Goal: Task Accomplishment & Management: Use online tool/utility

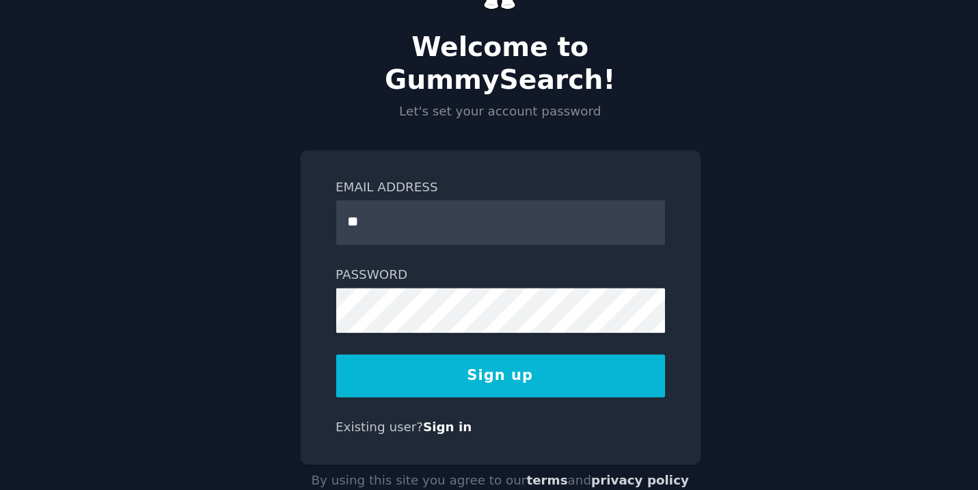
type input "**********"
click at [493, 340] on button "Sign up" at bounding box center [489, 350] width 220 height 29
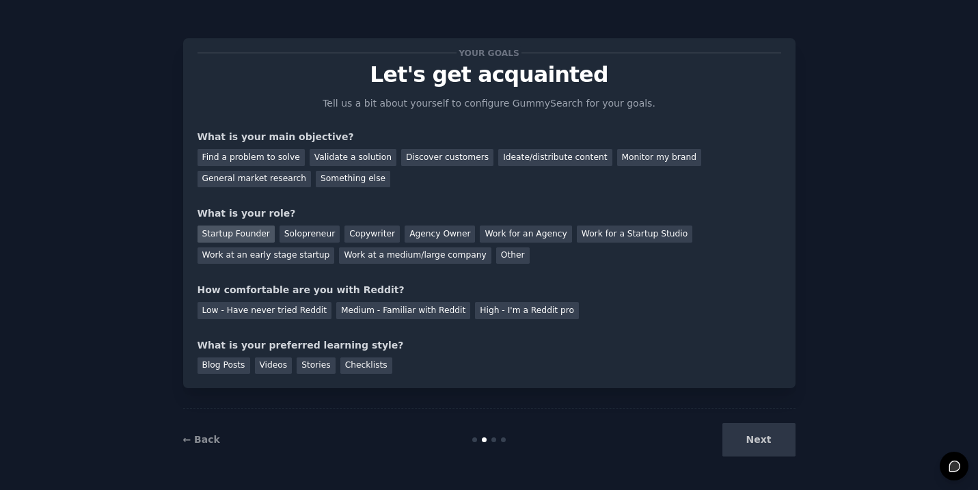
click at [232, 231] on div "Startup Founder" at bounding box center [236, 234] width 77 height 17
click at [351, 157] on div "Validate a solution" at bounding box center [353, 157] width 87 height 17
click at [488, 308] on div "High - I'm a Reddit pro" at bounding box center [527, 310] width 104 height 17
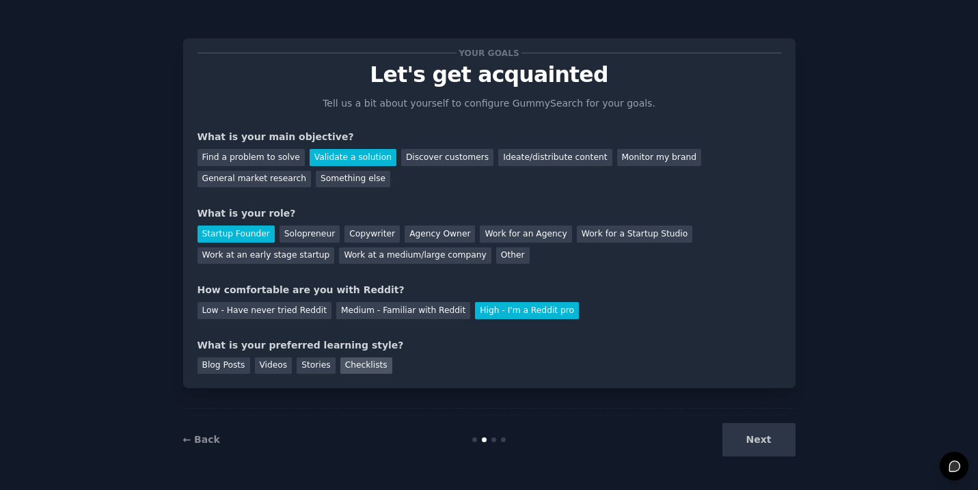
click at [359, 361] on div "Checklists" at bounding box center [366, 365] width 52 height 17
click at [755, 446] on button "Next" at bounding box center [758, 439] width 73 height 33
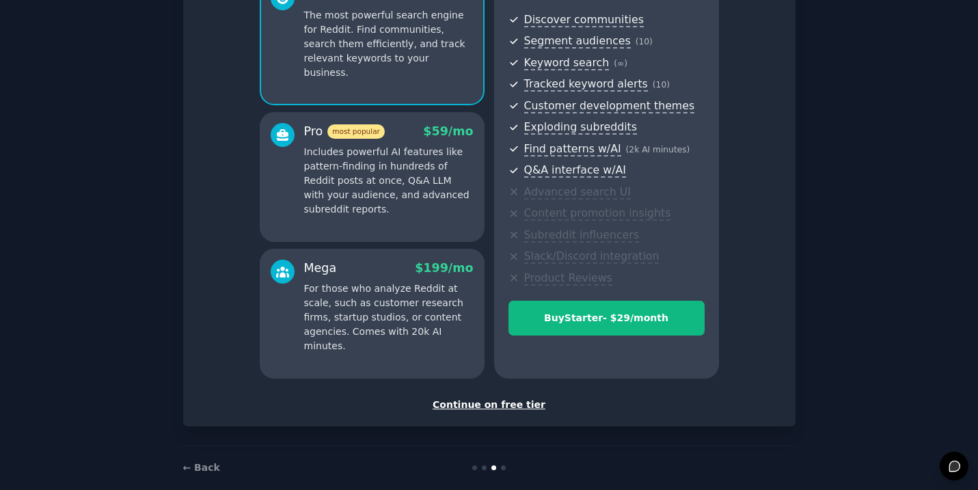
click at [494, 407] on div "Continue on free tier" at bounding box center [490, 405] width 584 height 14
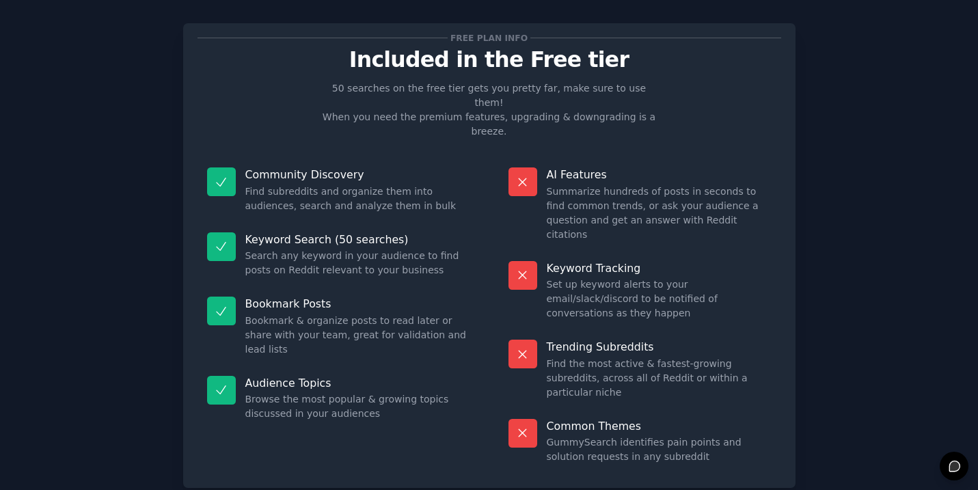
scroll to position [14, 0]
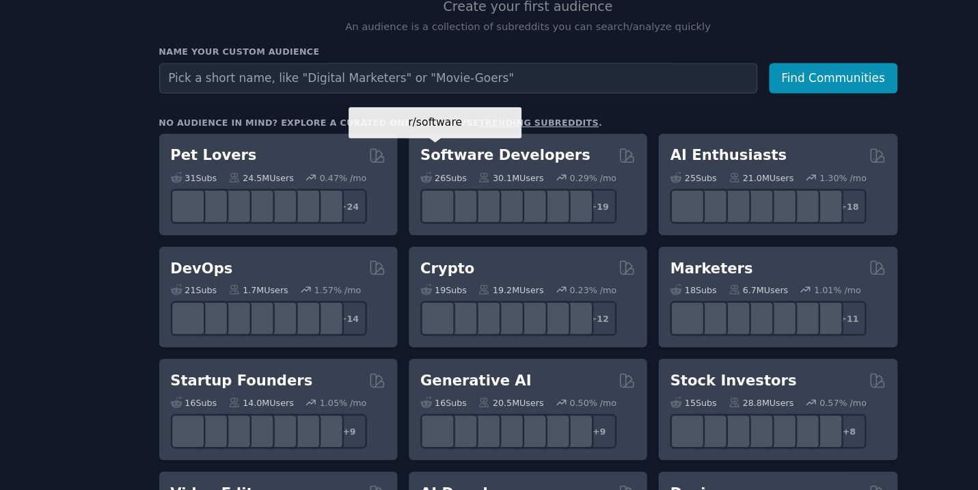
scroll to position [111, 0]
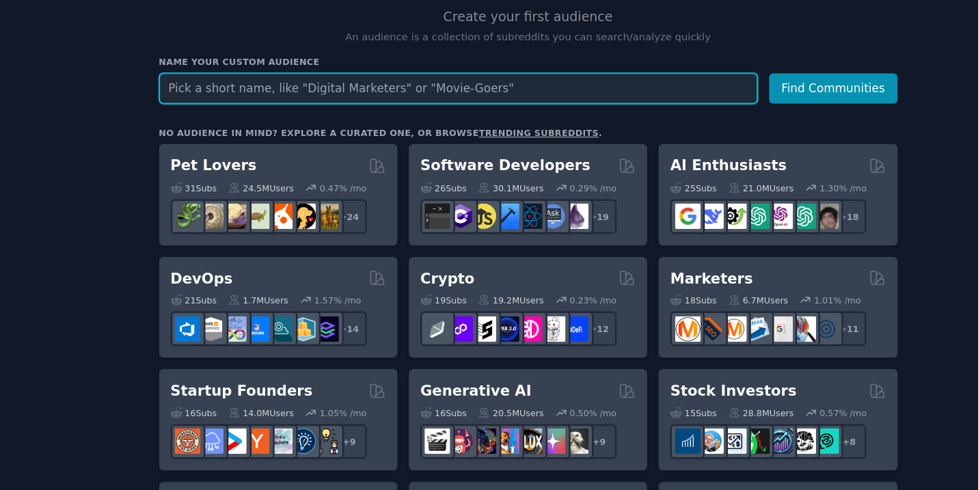
click at [553, 94] on input "text" at bounding box center [455, 104] width 496 height 25
click at [713, 92] on button "Find Communities" at bounding box center [766, 104] width 107 height 25
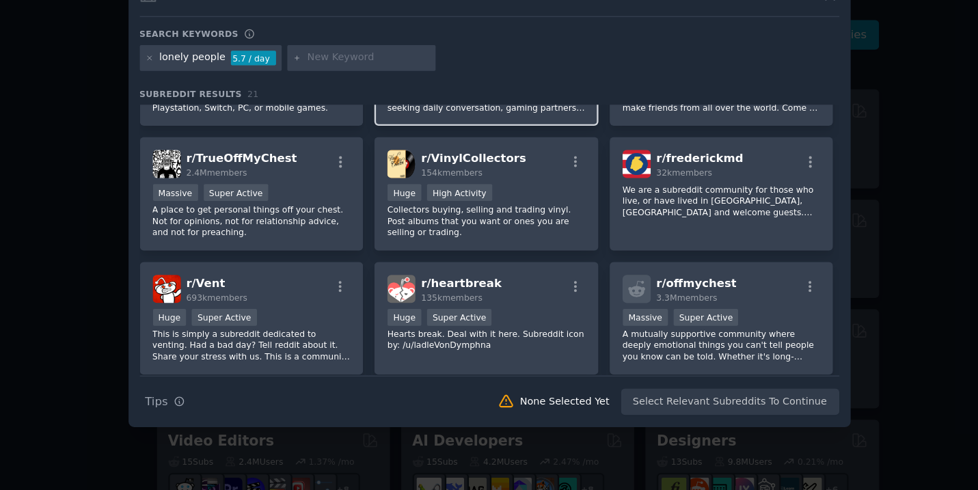
scroll to position [538, 0]
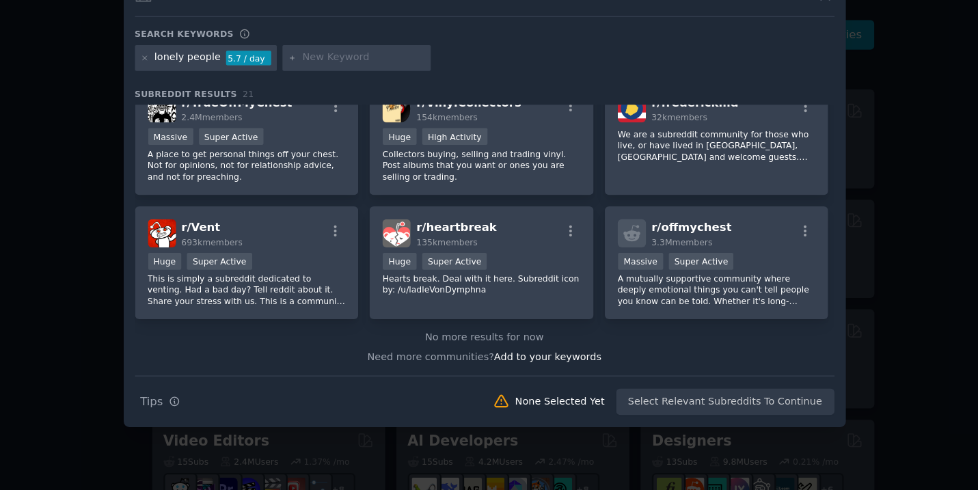
click at [163, 250] on div at bounding box center [489, 245] width 978 height 490
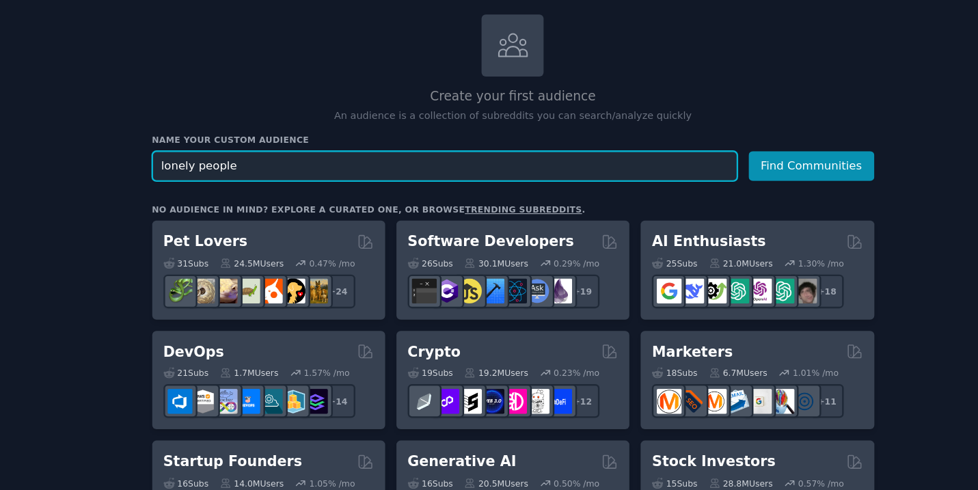
click at [473, 205] on input "lonely people" at bounding box center [455, 215] width 496 height 25
type input "promotion"
click at [713, 203] on button "Find Communities" at bounding box center [766, 215] width 107 height 25
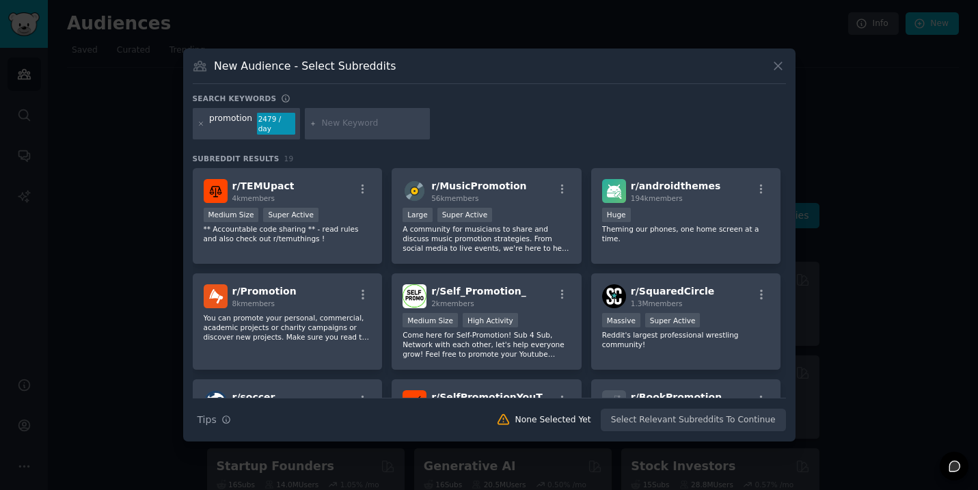
click at [649, 19] on div at bounding box center [489, 245] width 978 height 490
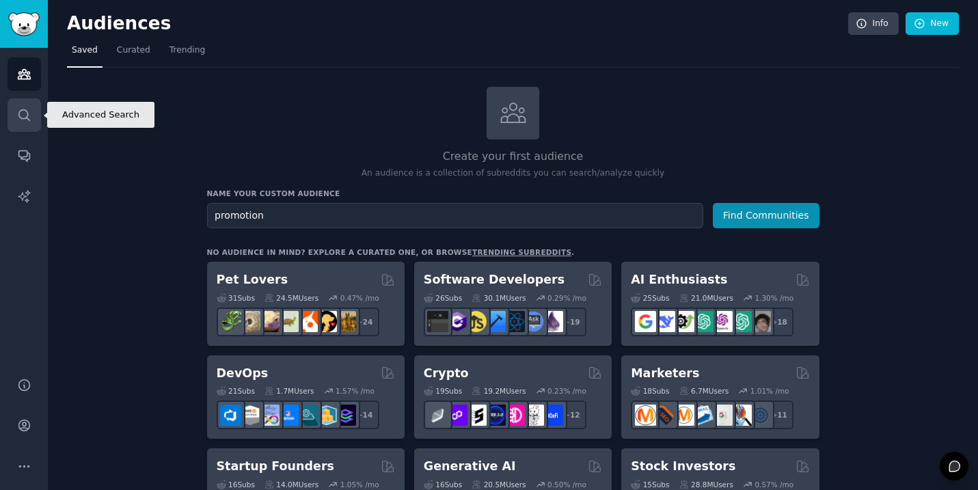
click at [30, 117] on icon "Sidebar" at bounding box center [24, 115] width 14 height 14
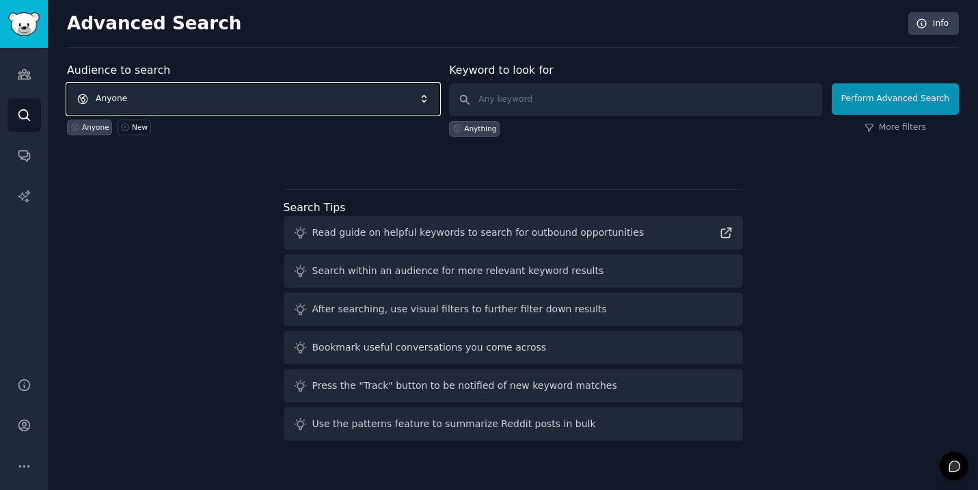
click at [275, 104] on span "Anyone" at bounding box center [253, 98] width 372 height 31
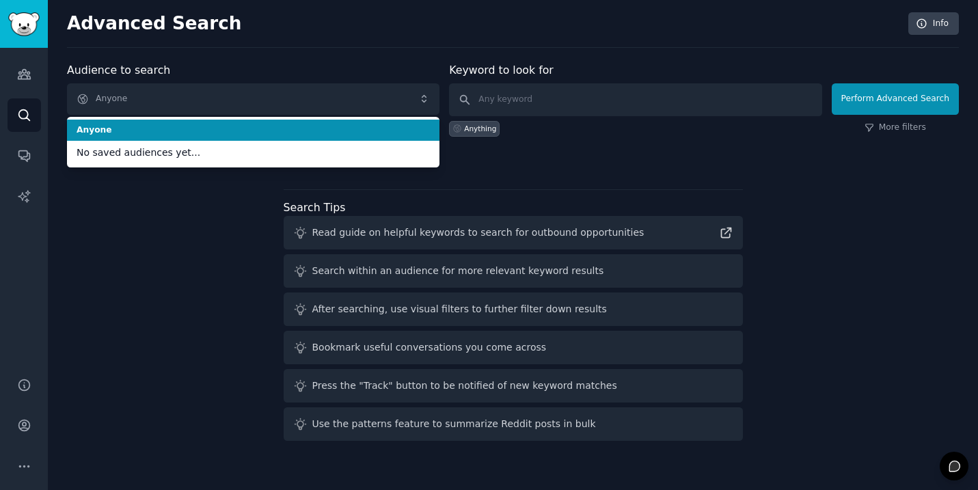
click at [295, 66] on div "Audience to search Anyone Anyone No saved audiences yet... Anyone New" at bounding box center [253, 99] width 372 height 74
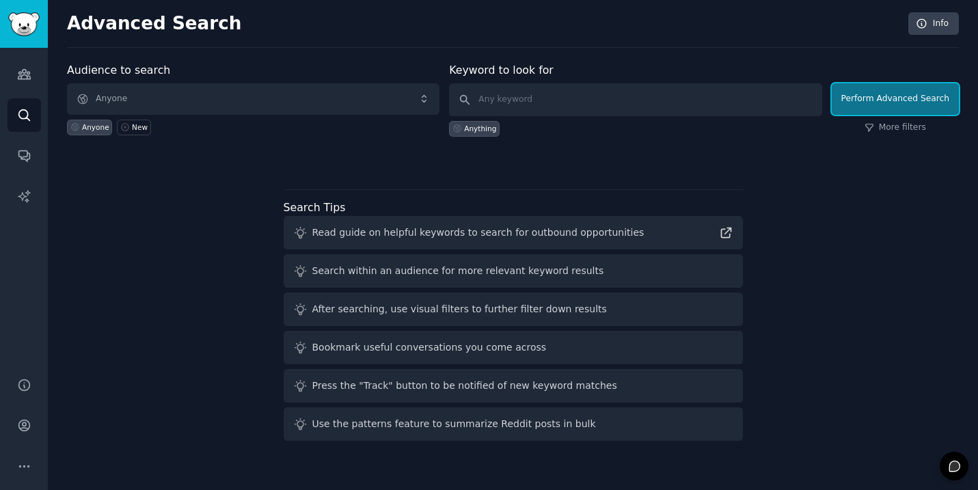
click at [890, 106] on button "Perform Advanced Search" at bounding box center [895, 98] width 127 height 31
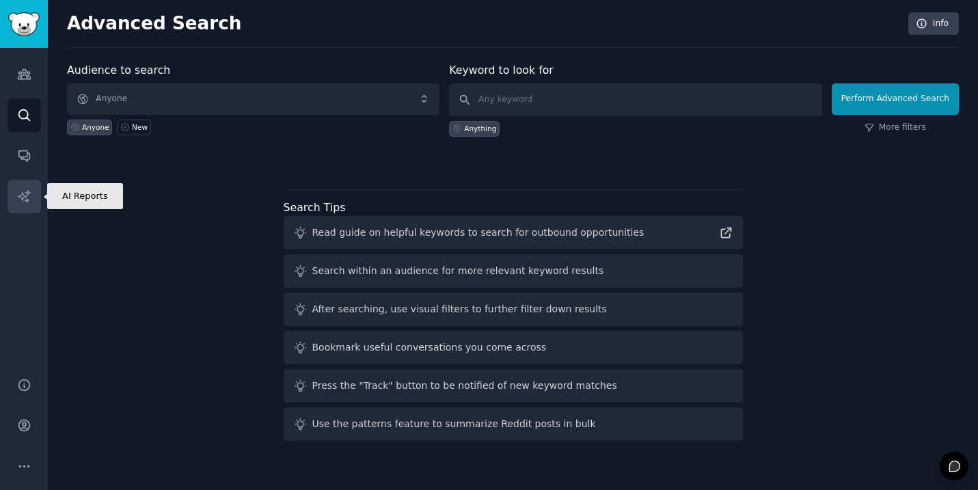
click at [26, 190] on icon "Sidebar" at bounding box center [24, 196] width 14 height 14
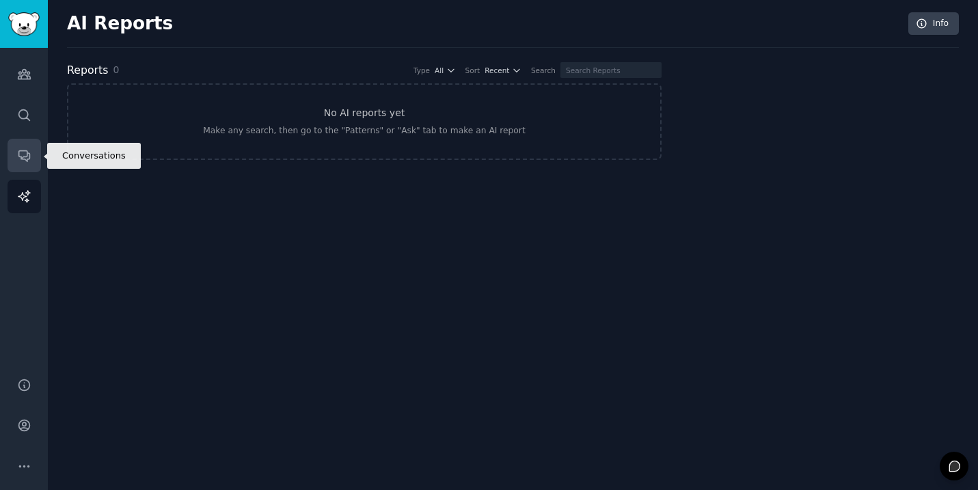
click at [25, 156] on icon "Sidebar" at bounding box center [23, 156] width 11 height 11
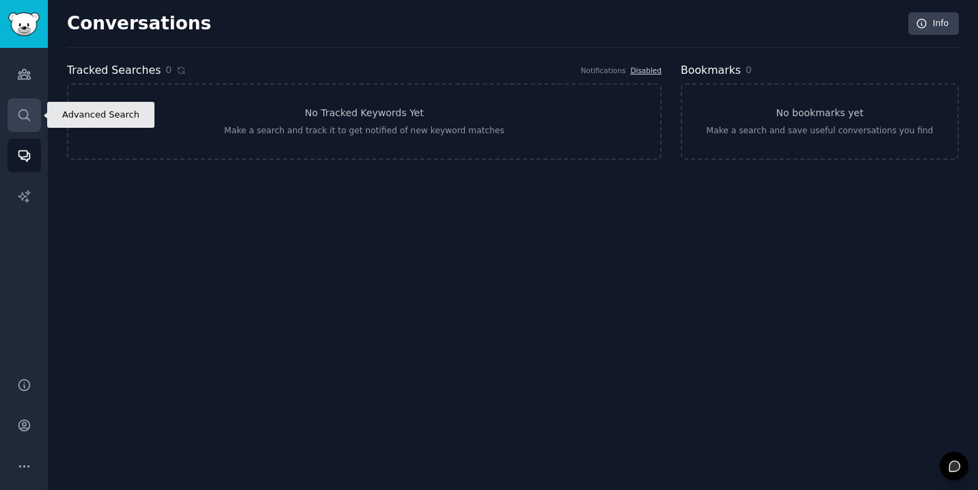
click at [17, 109] on icon "Sidebar" at bounding box center [24, 115] width 14 height 14
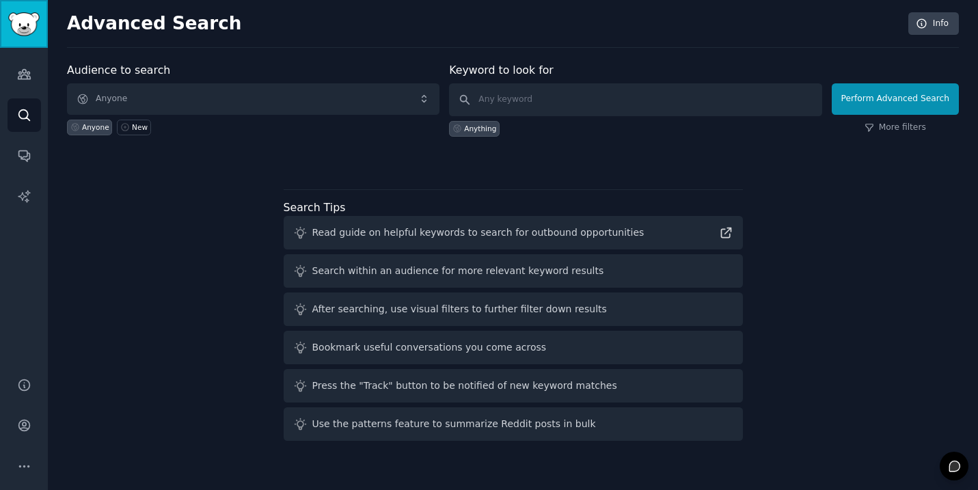
click at [17, 37] on link "Sidebar" at bounding box center [24, 24] width 48 height 48
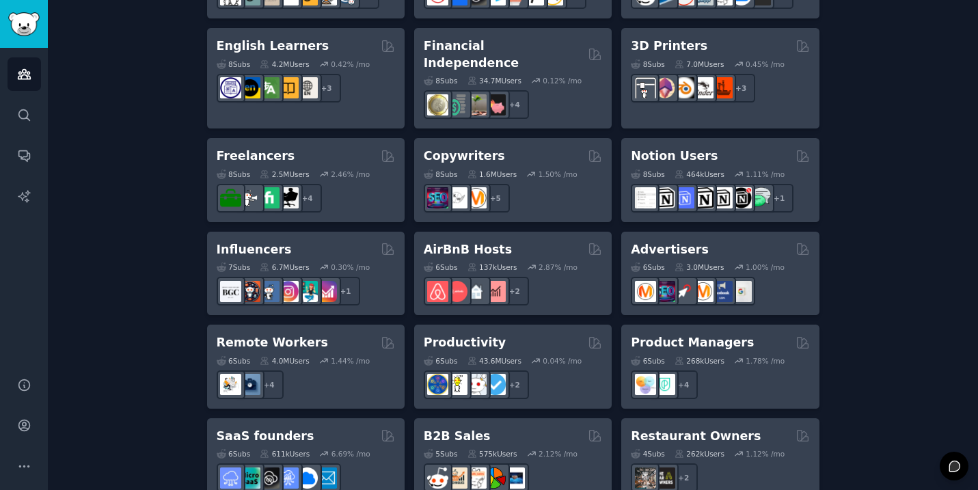
scroll to position [1087, 0]
